Goal: Navigation & Orientation: Find specific page/section

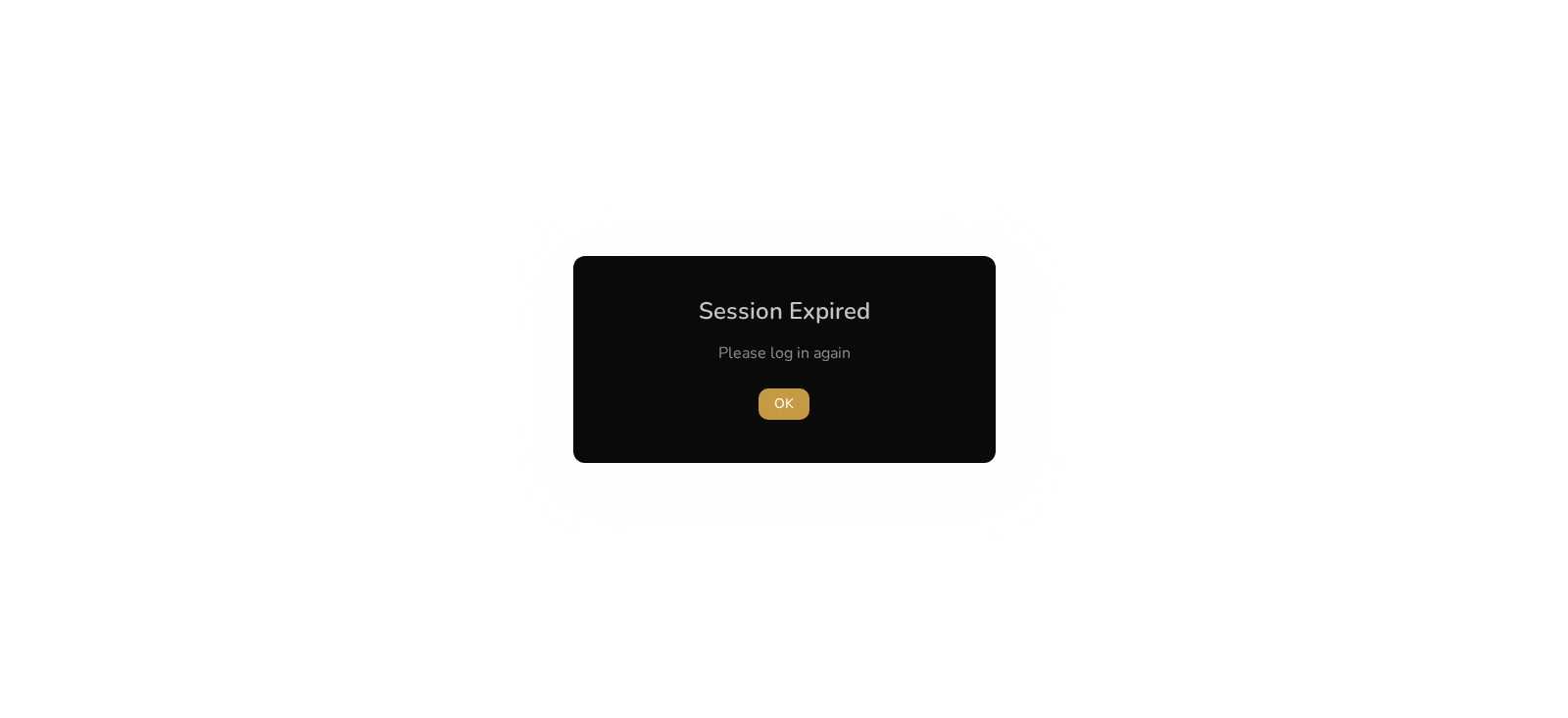
click at [784, 407] on span "OK" at bounding box center [784, 403] width 20 height 21
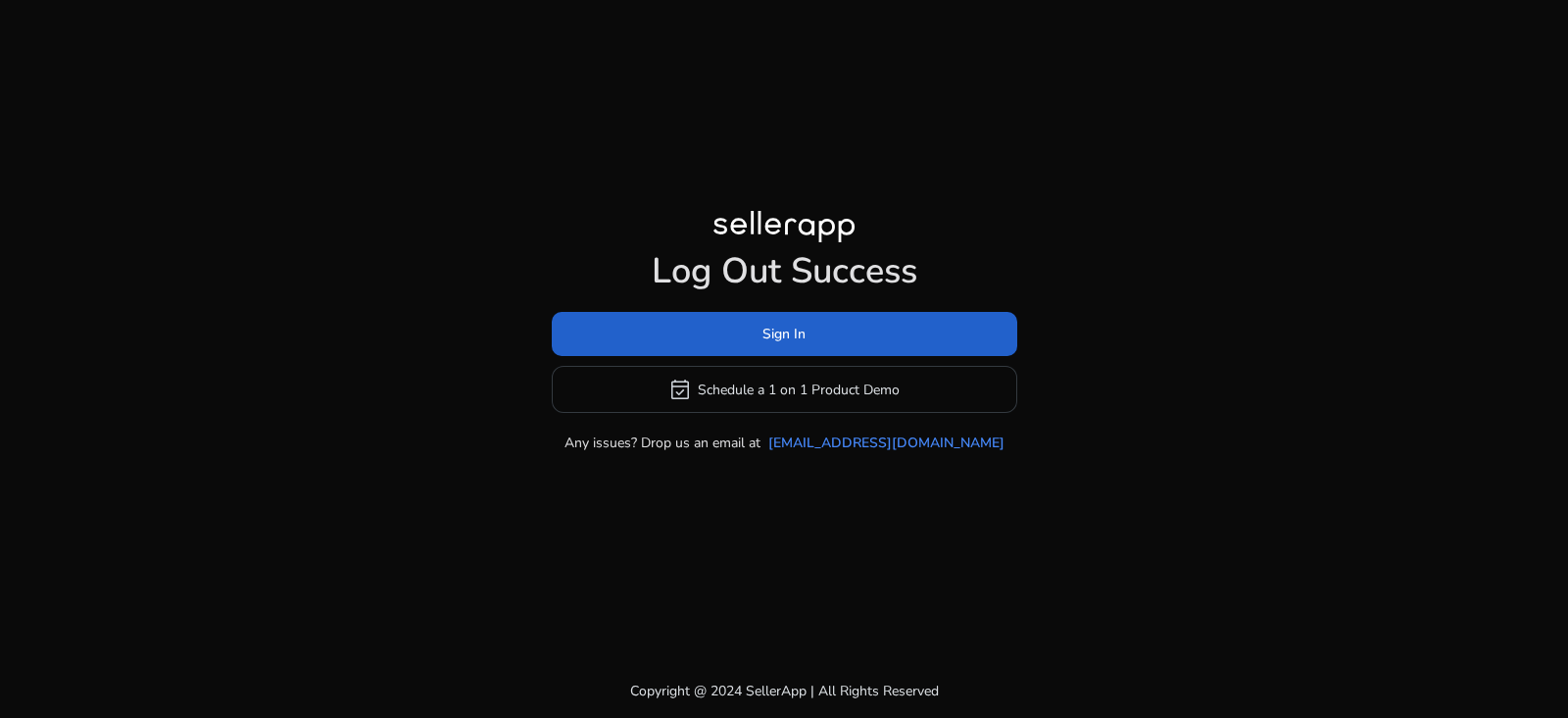
click at [912, 354] on span at bounding box center [784, 334] width 466 height 47
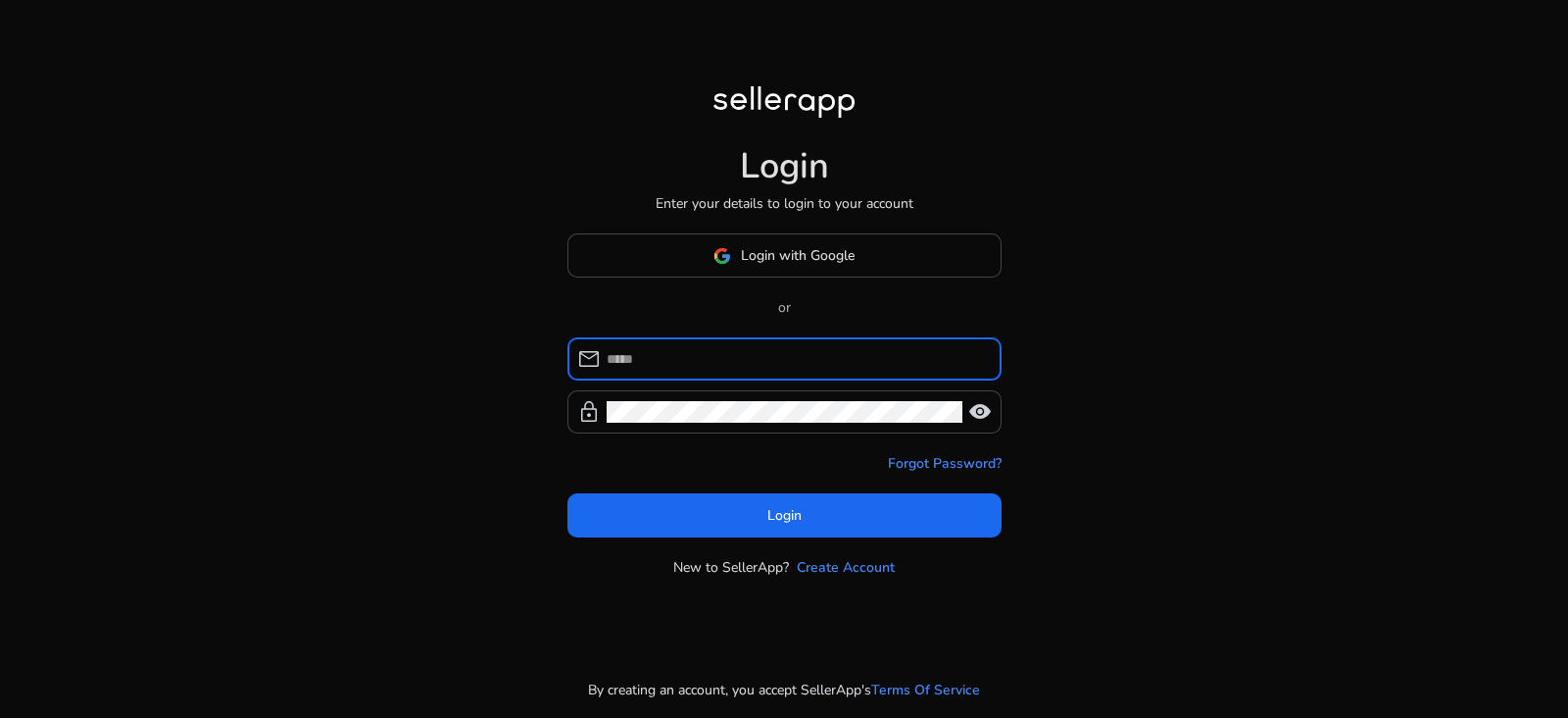
type input "**********"
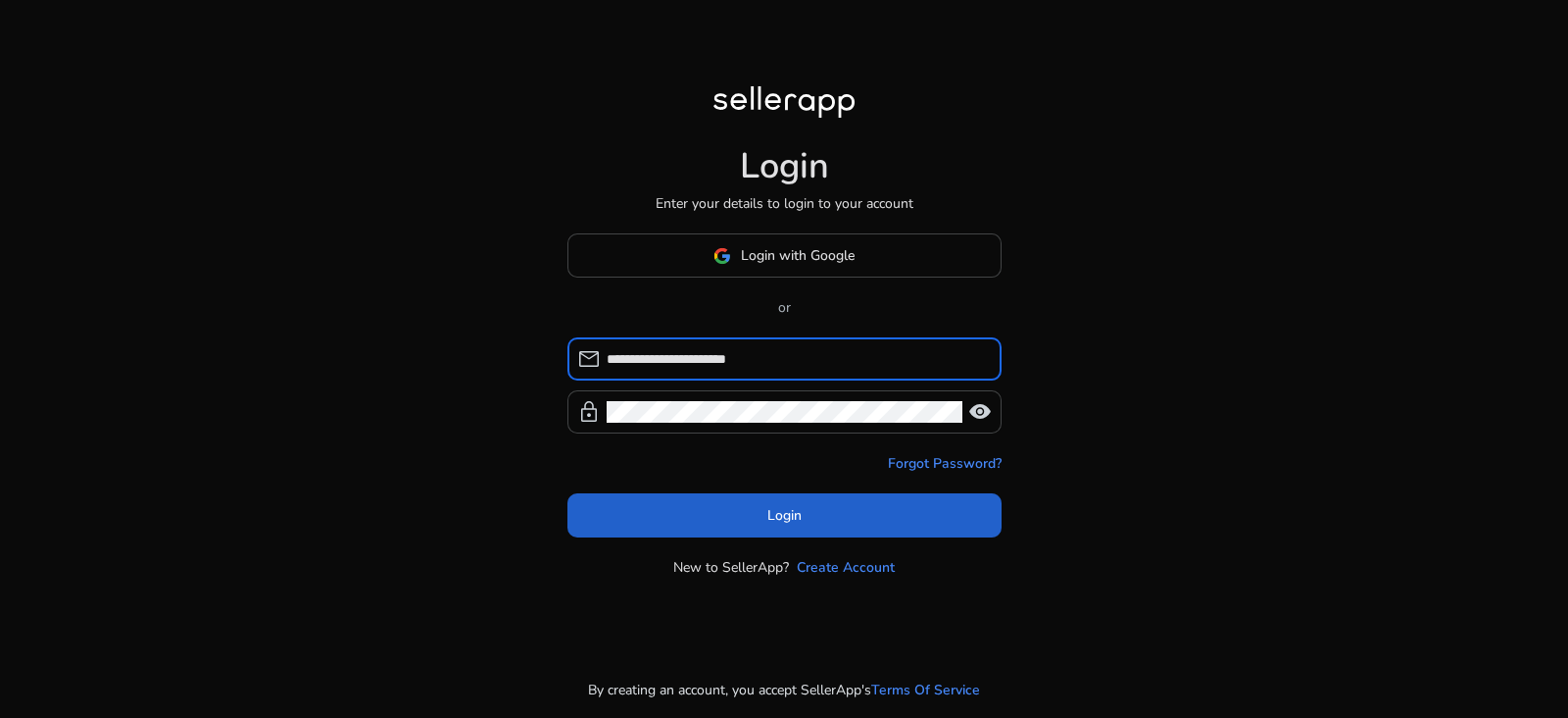
click at [850, 536] on span at bounding box center [784, 515] width 434 height 47
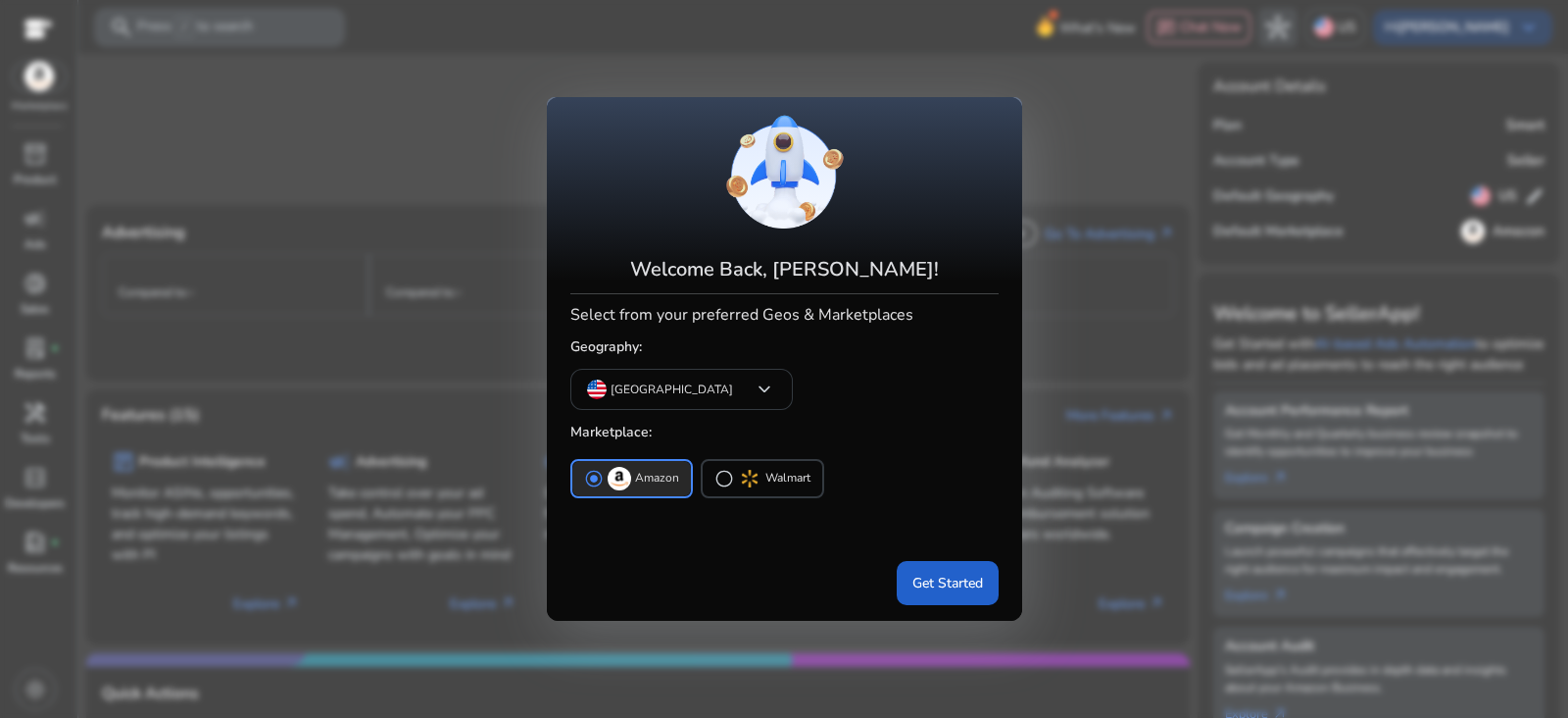
click at [960, 598] on span at bounding box center [947, 582] width 102 height 47
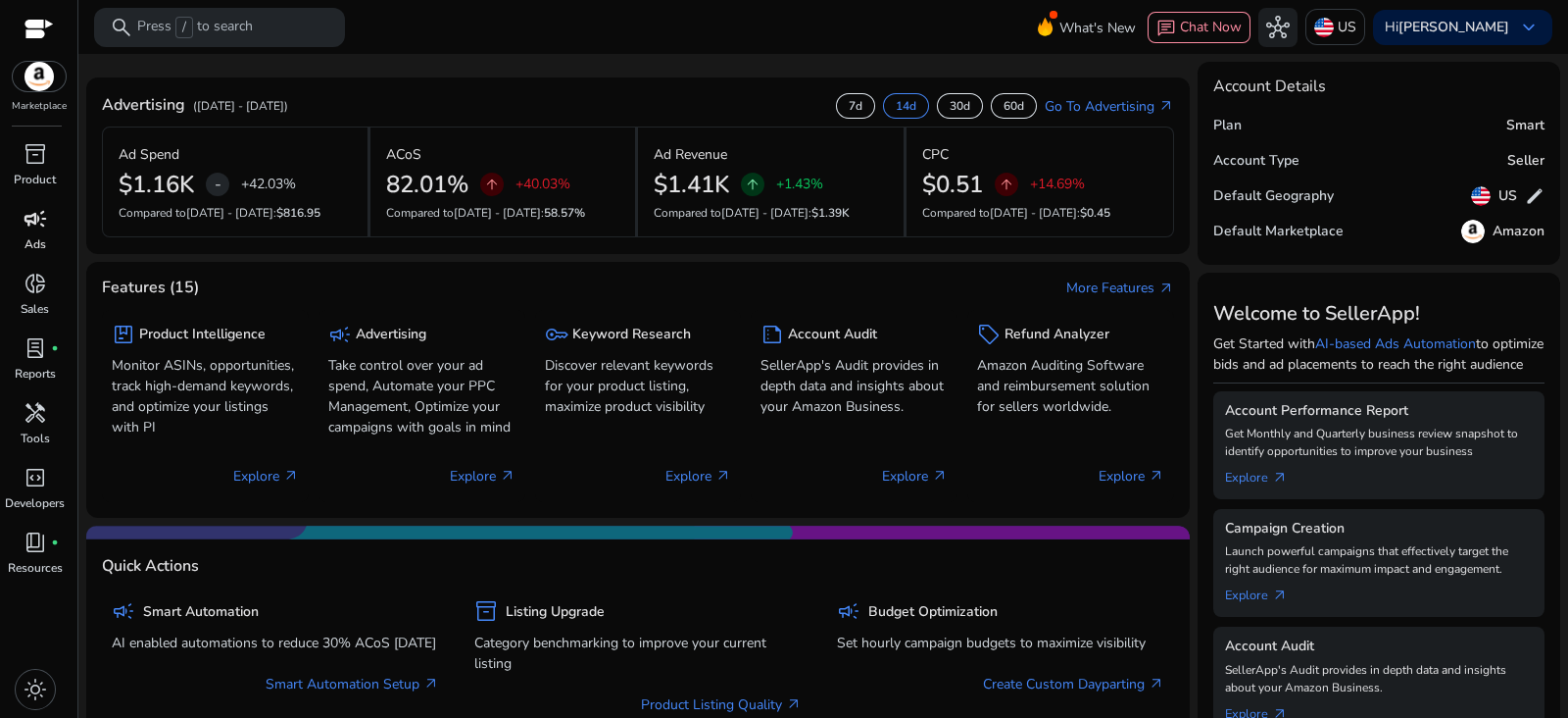
click at [34, 244] on p "Ads" at bounding box center [36, 244] width 22 height 18
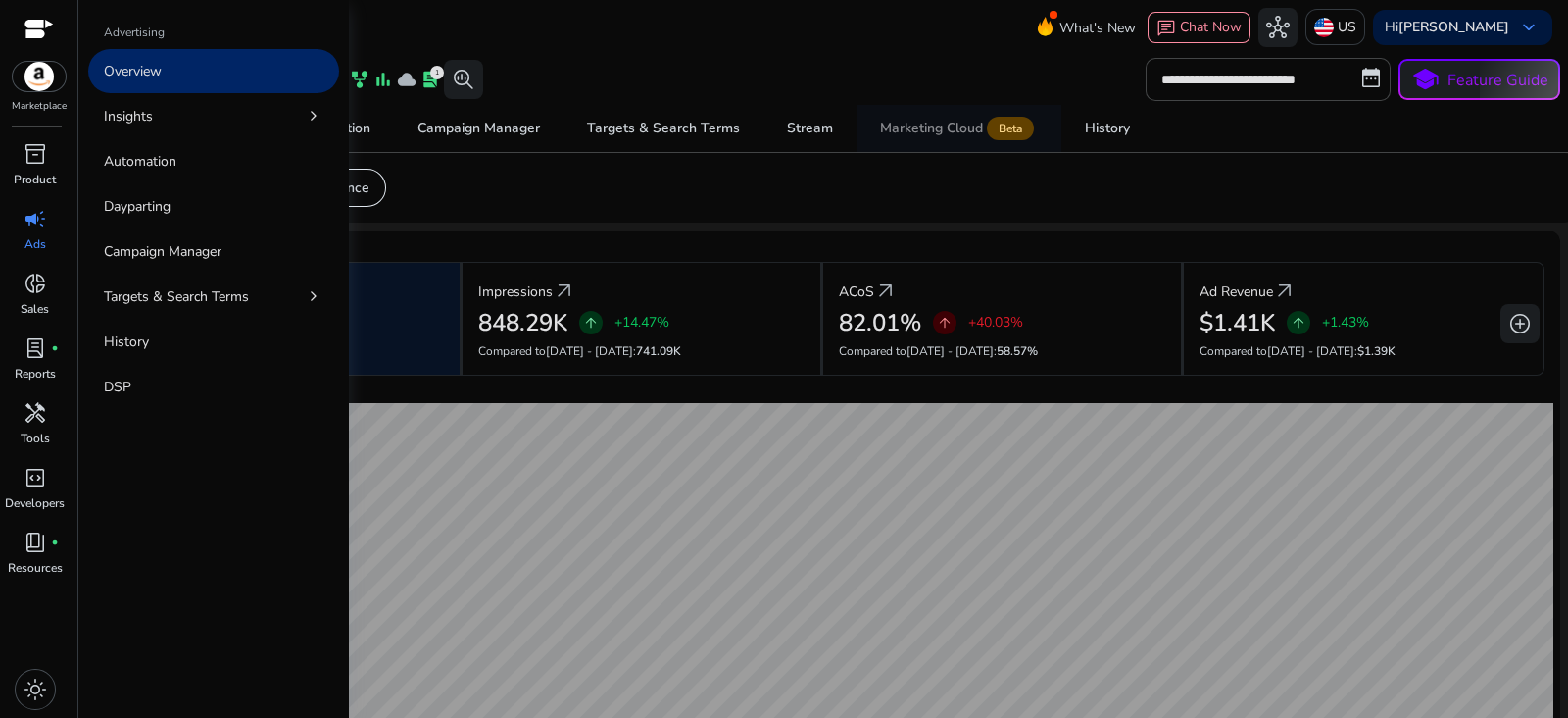
click at [947, 108] on span "Marketing Cloud Beta" at bounding box center [959, 128] width 158 height 47
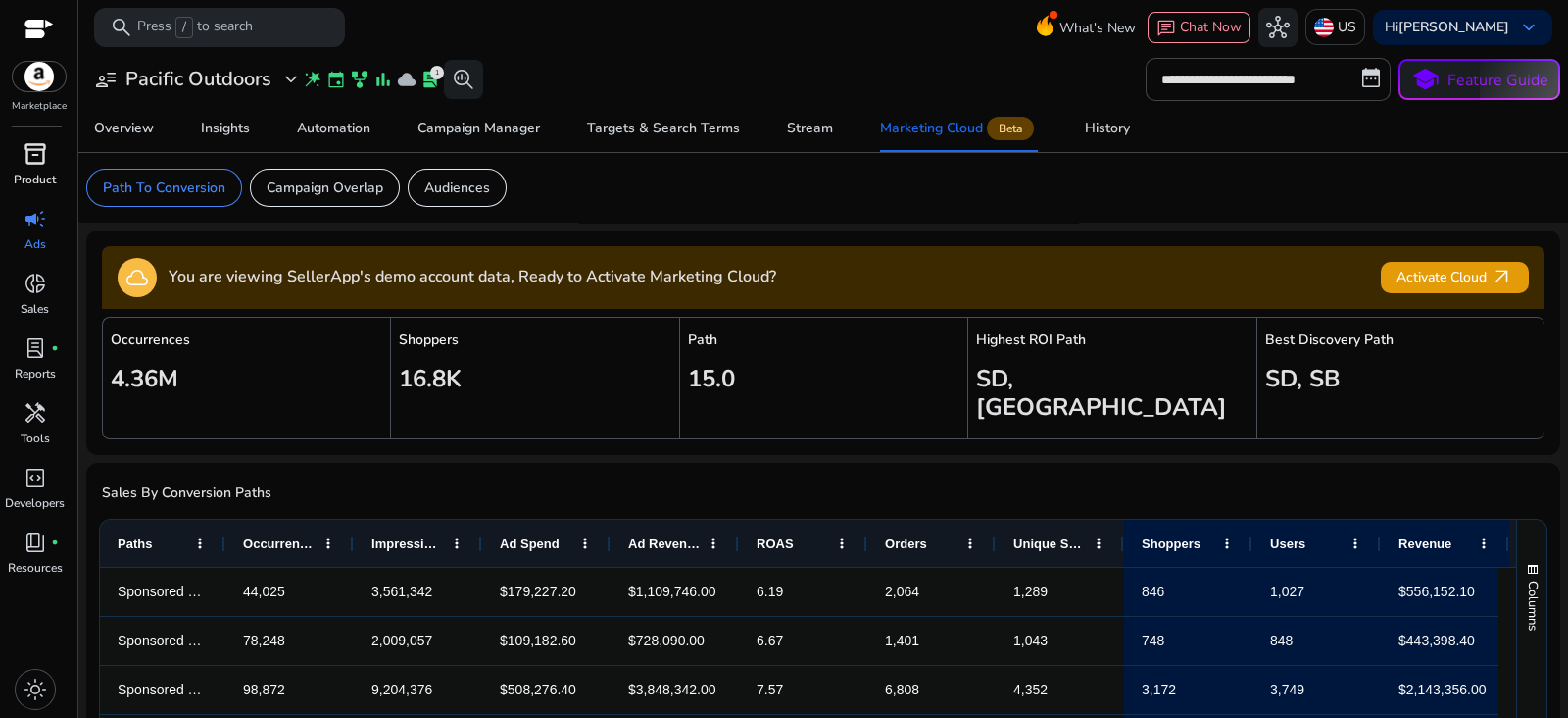
click at [35, 179] on p "Product" at bounding box center [35, 180] width 42 height 18
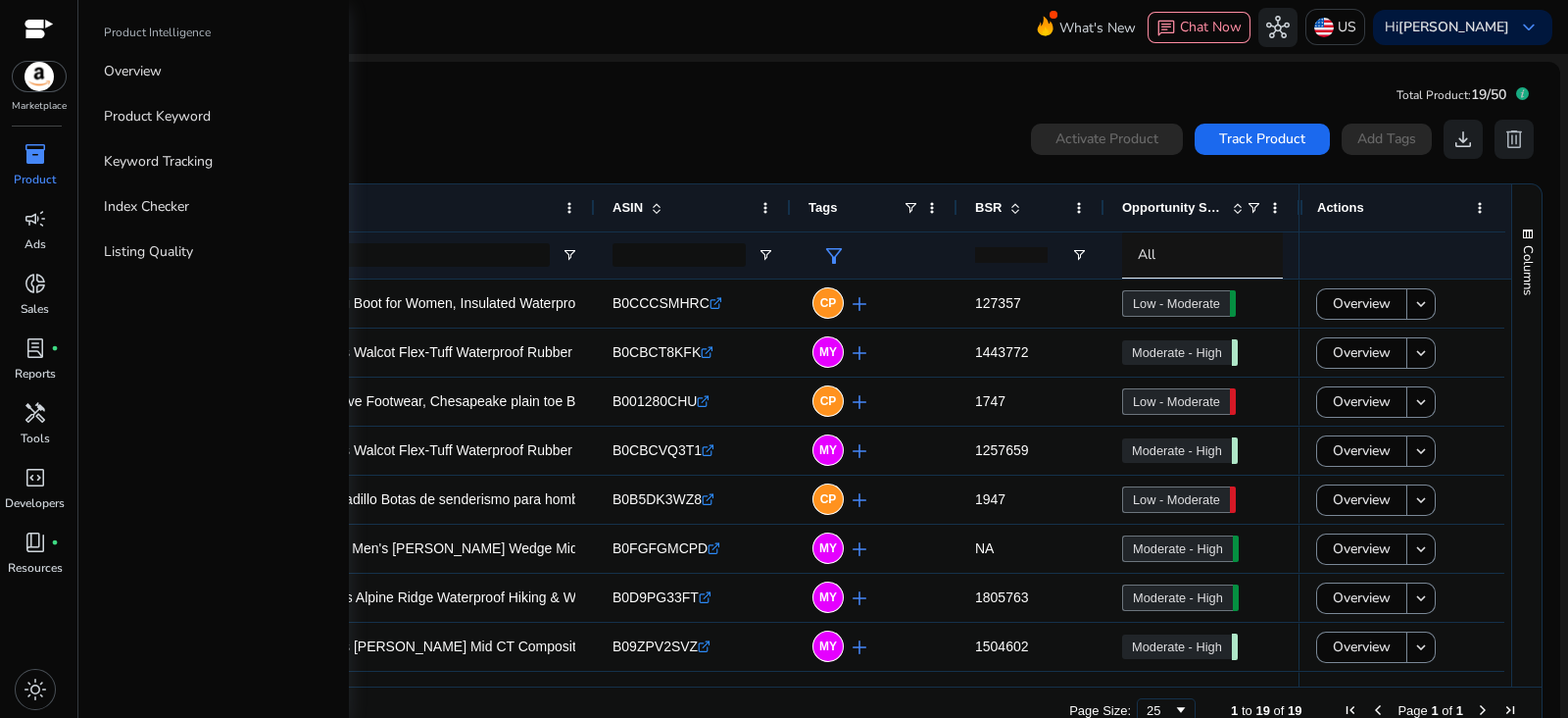
click at [954, 98] on mat-card "Total Product: 19/50 0 products selected Activate Product Track Product Add Tag…" at bounding box center [822, 411] width 1474 height 699
